Goal: Information Seeking & Learning: Learn about a topic

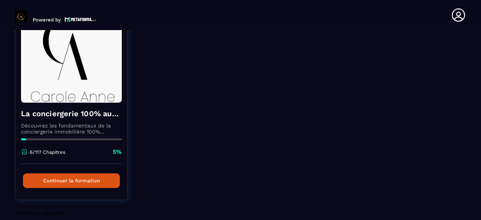
scroll to position [81, 0]
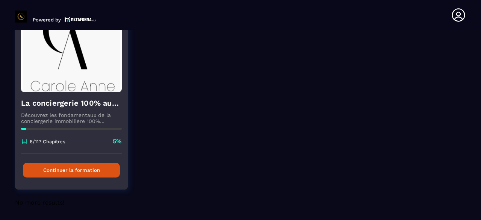
click at [98, 160] on div "Continuer la formation" at bounding box center [71, 169] width 112 height 33
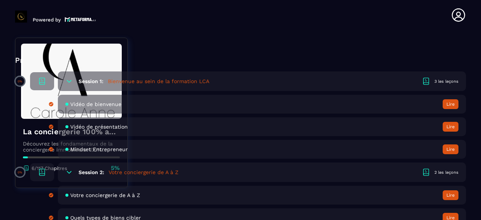
scroll to position [311, 0]
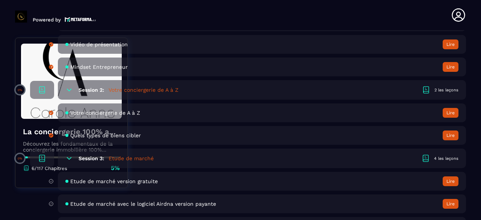
click at [164, 149] on div "Session 3: Etude de marché 4 les leçons" at bounding box center [262, 158] width 408 height 20
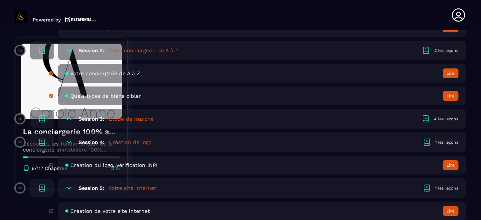
scroll to position [353, 0]
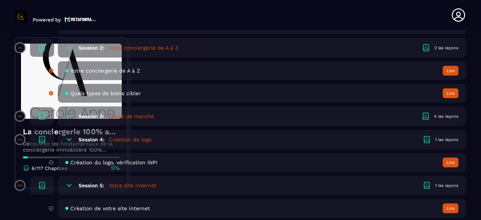
click at [267, 119] on div "Session 3: Etude de marché 4 les leçons" at bounding box center [262, 116] width 408 height 20
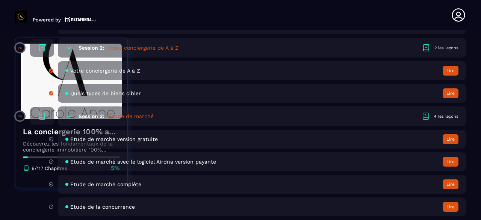
click at [205, 167] on div "Etude de marché avec le logiciel Airdna version payante Lire" at bounding box center [262, 161] width 408 height 19
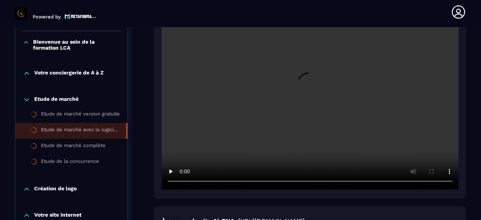
scroll to position [221, 0]
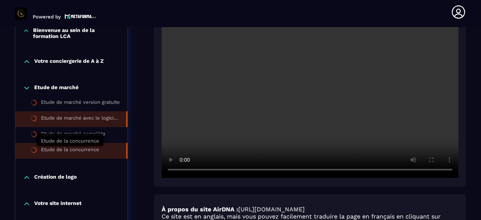
click at [72, 154] on div "Etude de la concurrence" at bounding box center [70, 151] width 58 height 8
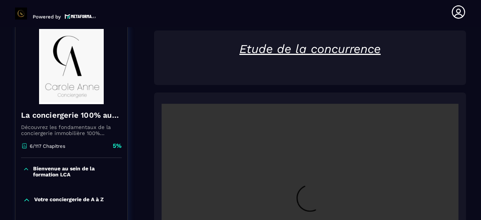
scroll to position [82, 0]
